Goal: Check status: Check status

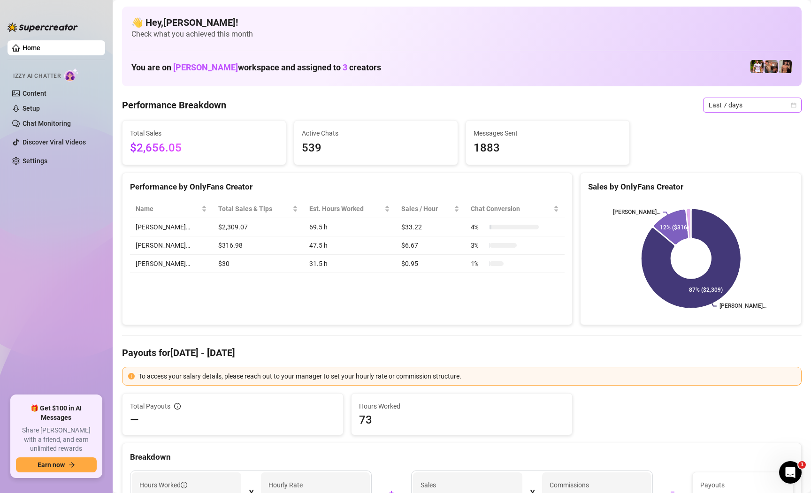
click at [766, 105] on span "Last 7 days" at bounding box center [752, 105] width 87 height 14
click at [730, 189] on div "Custom date" at bounding box center [752, 183] width 95 height 15
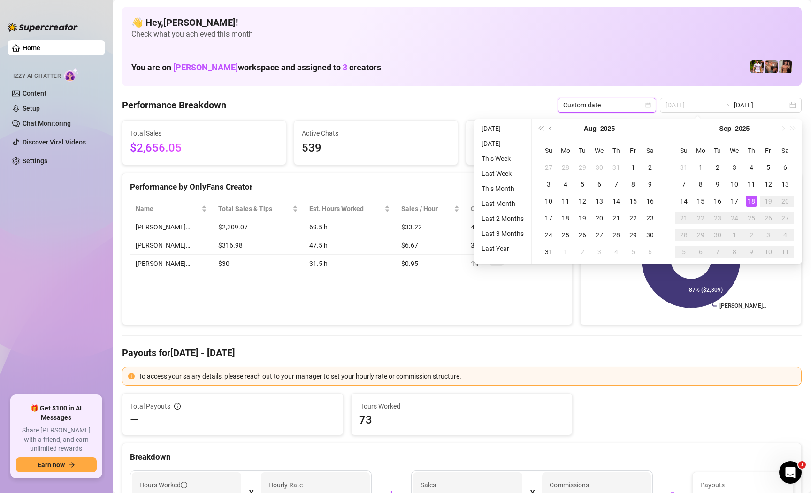
type input "[DATE]"
click at [752, 203] on div "18" at bounding box center [751, 201] width 11 height 11
click at [752, 203] on rect at bounding box center [691, 258] width 206 height 117
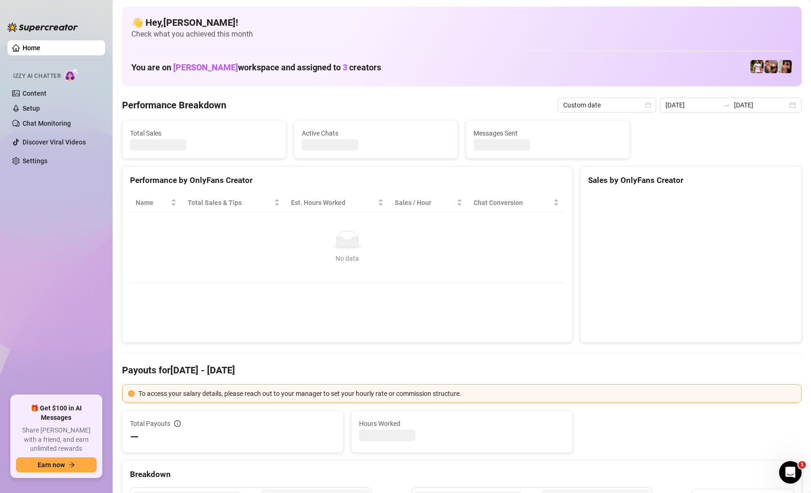
type input "[DATE]"
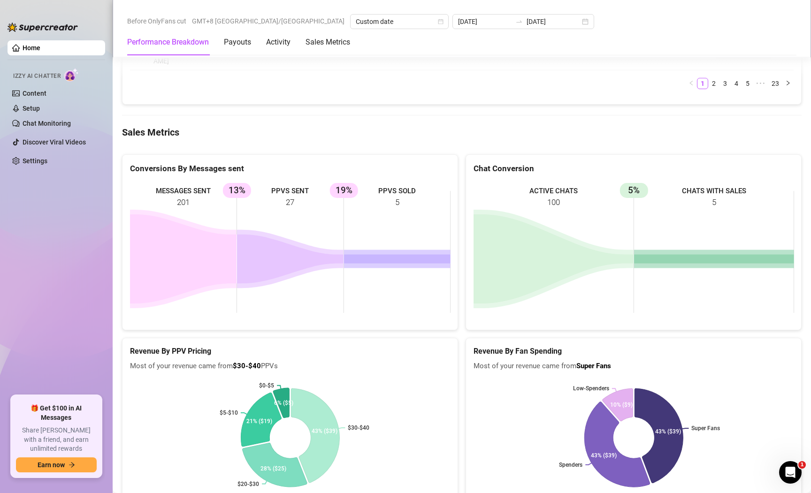
scroll to position [1169, 0]
